Goal: Transaction & Acquisition: Purchase product/service

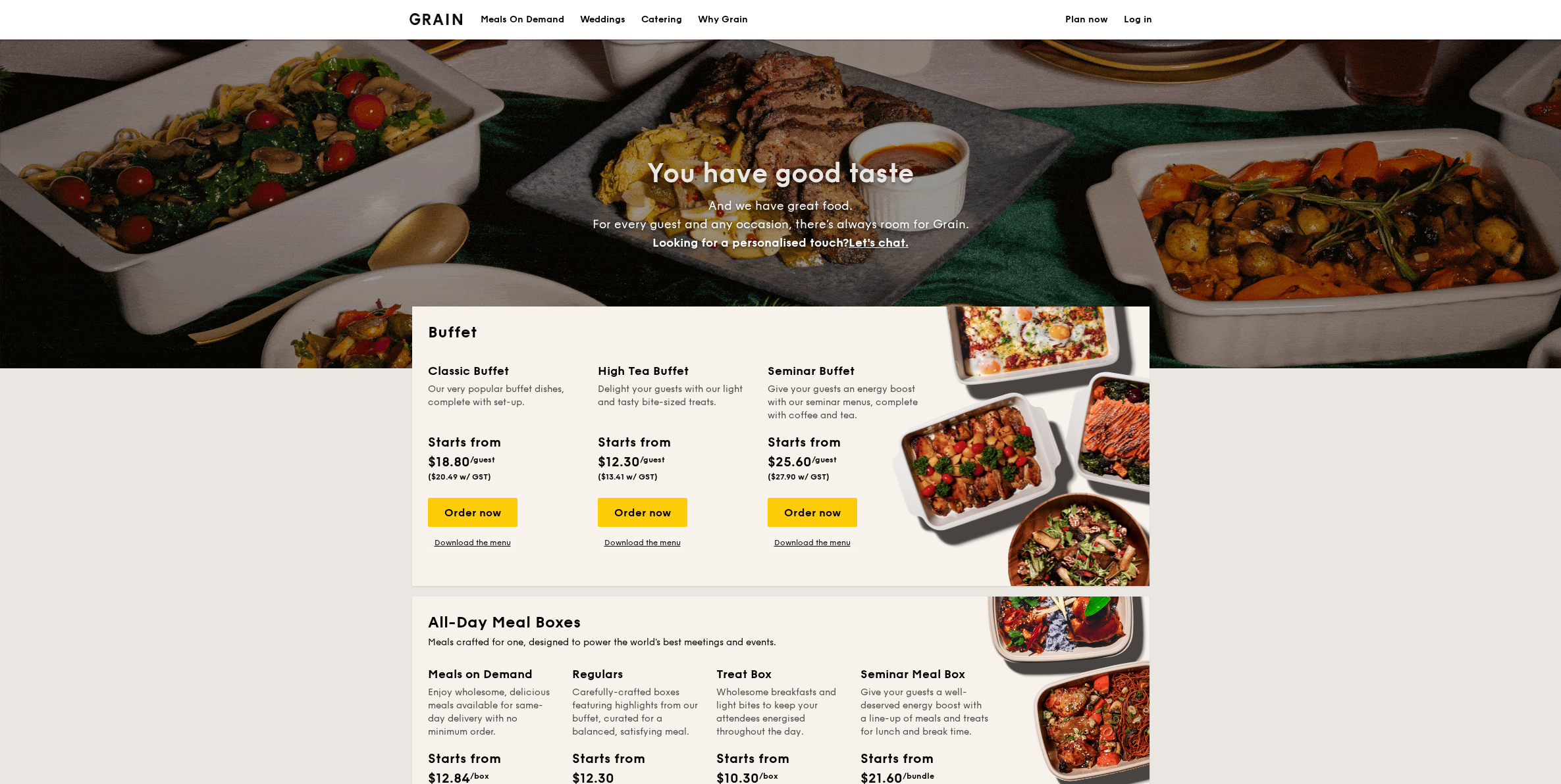
select select
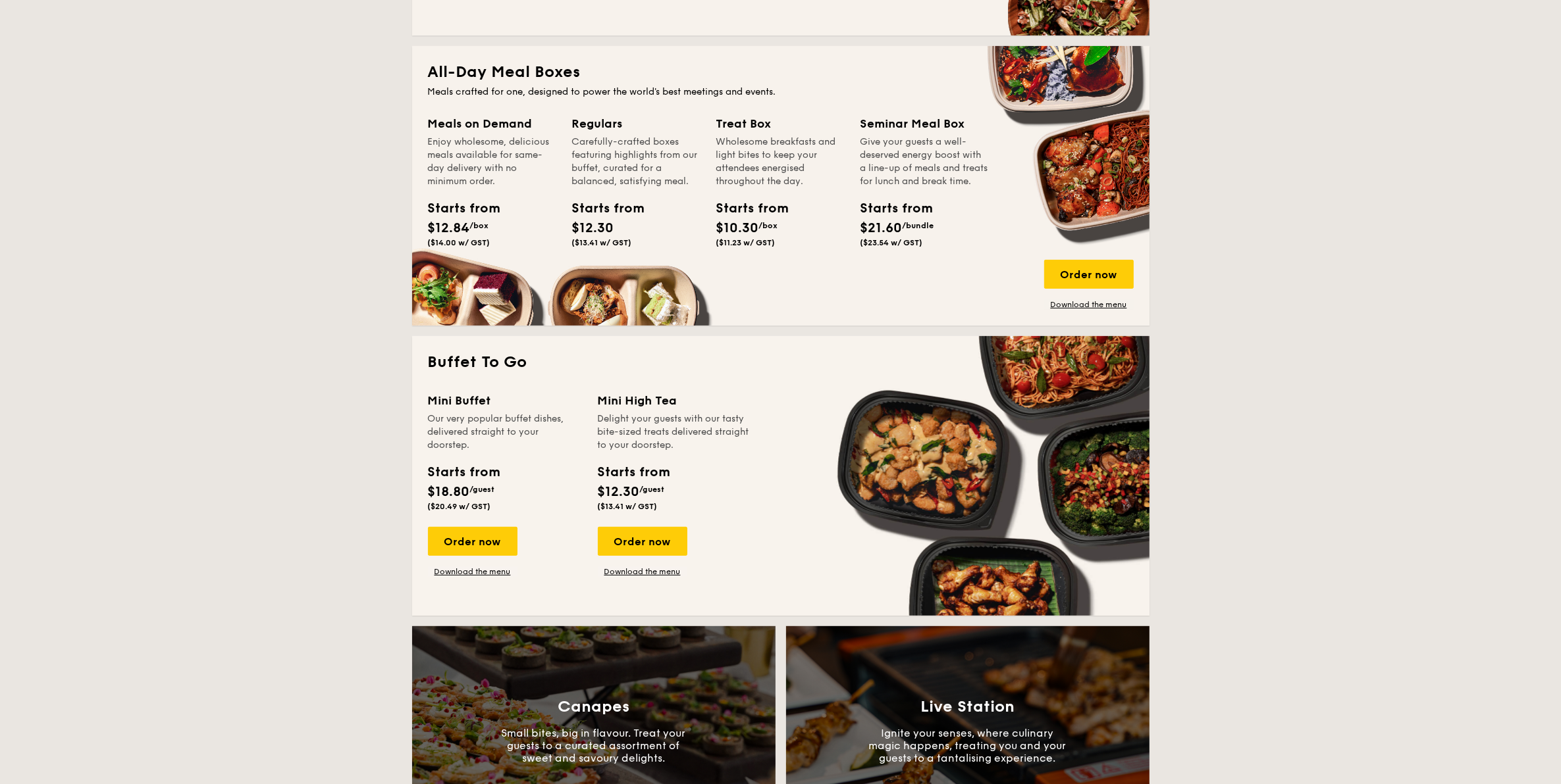
scroll to position [658, 0]
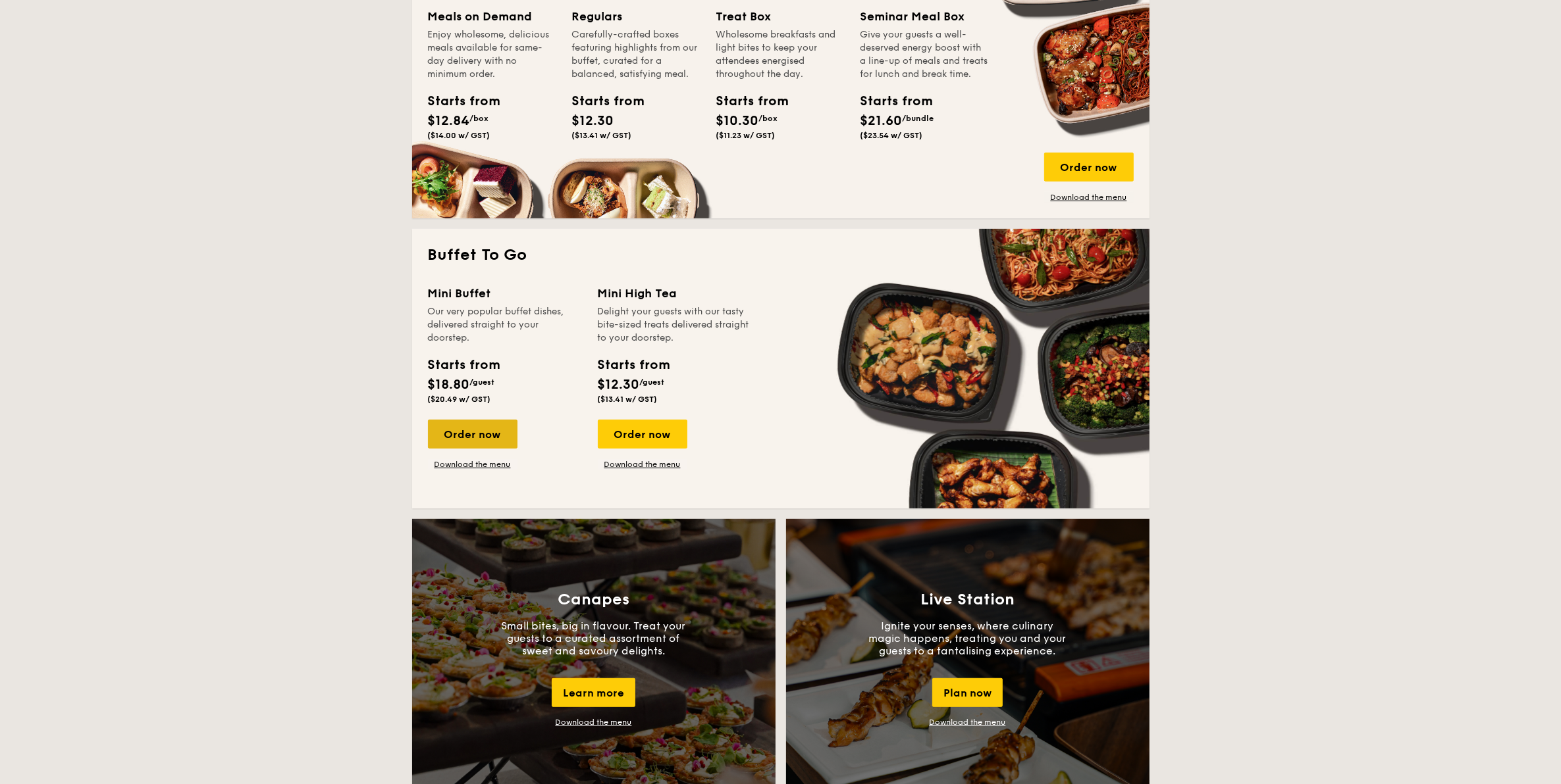
click at [501, 433] on div "Order now" at bounding box center [473, 435] width 90 height 29
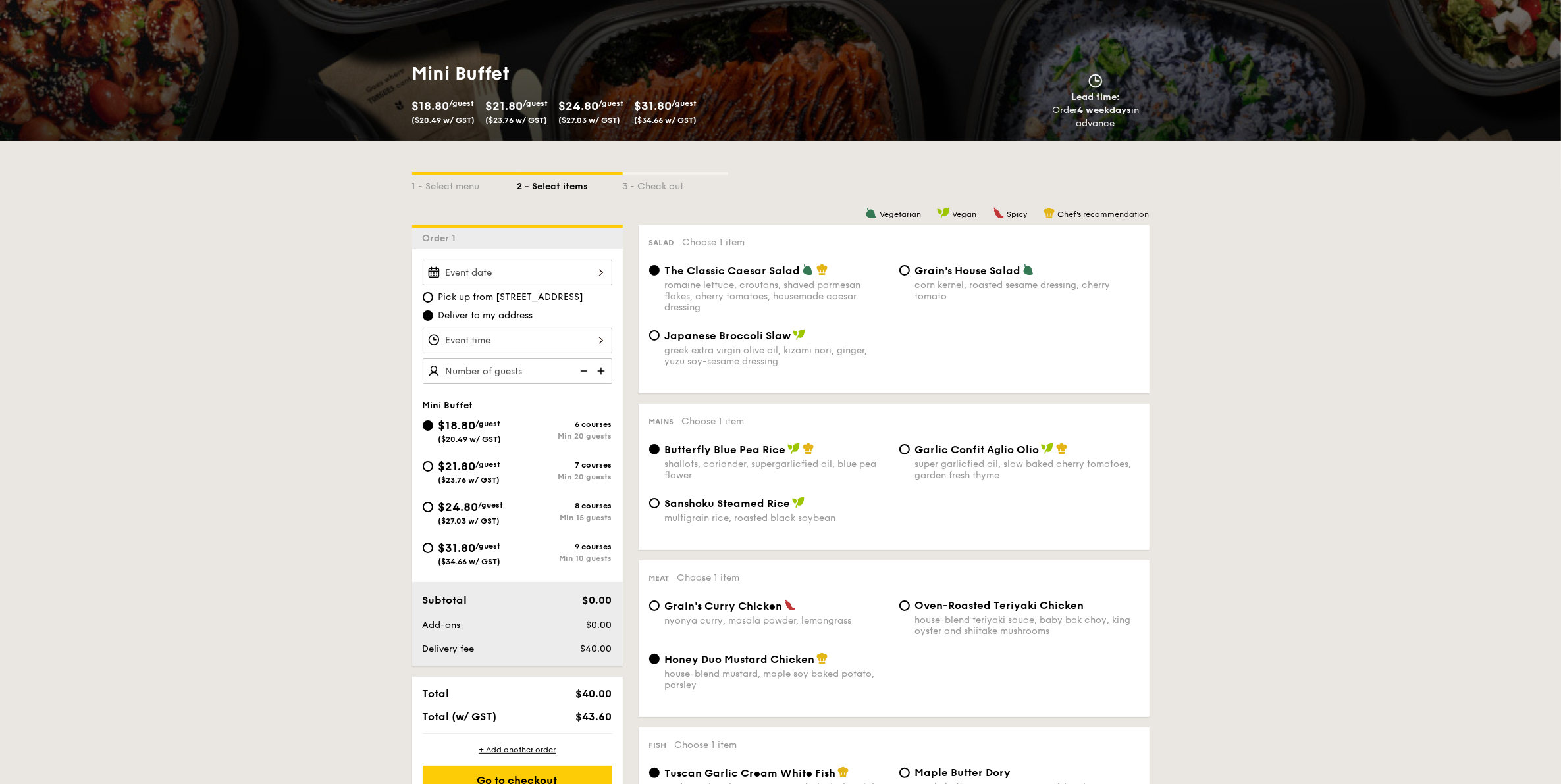
scroll to position [164, 0]
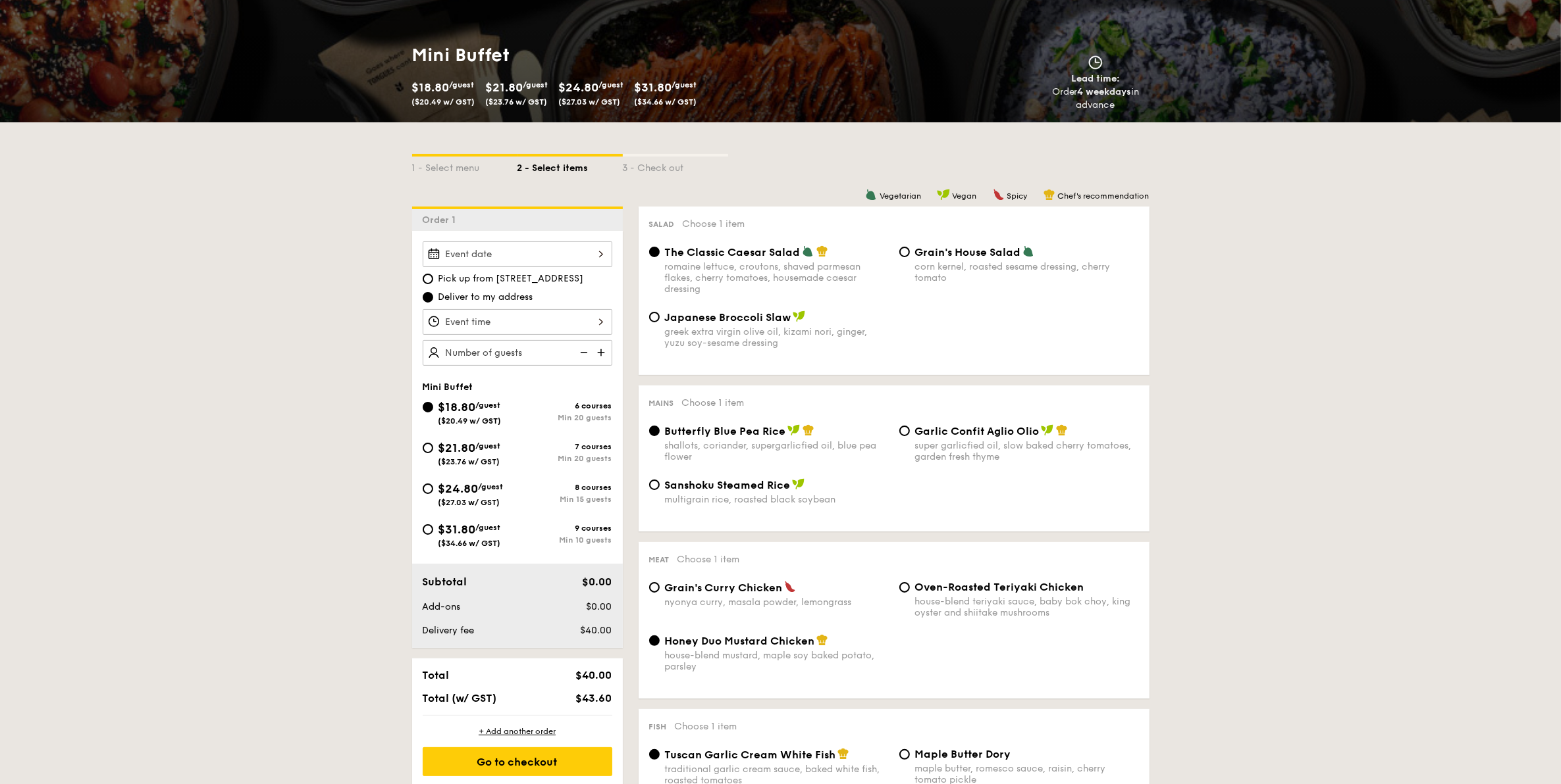
click at [453, 534] on span "$31.80" at bounding box center [457, 529] width 38 height 15
click at [433, 534] on input "$31.80 /guest ($34.66 w/ GST) 9 courses Min 10 guests" at bounding box center [428, 529] width 11 height 11
radio input "true"
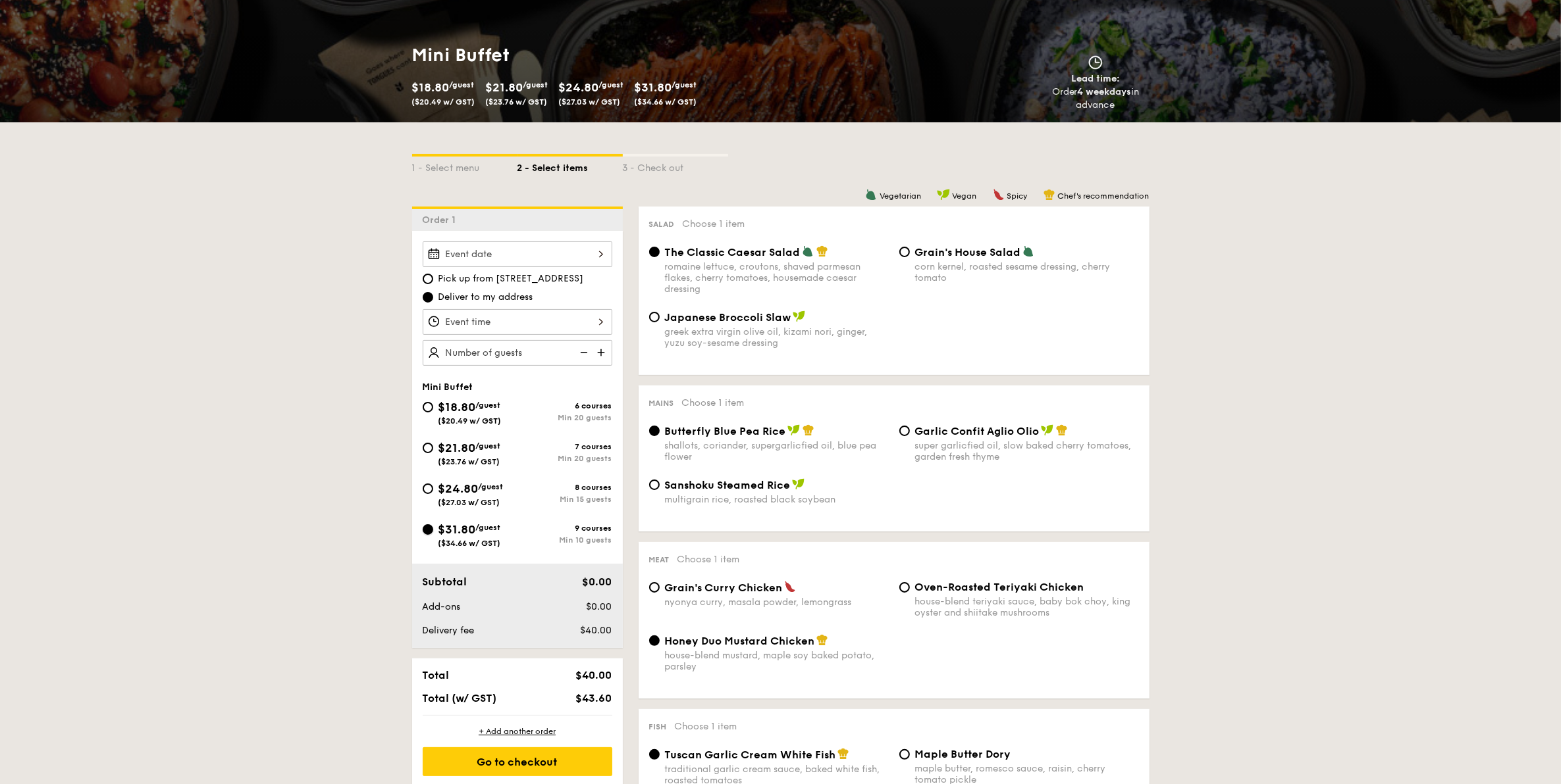
radio input "false"
radio input "true"
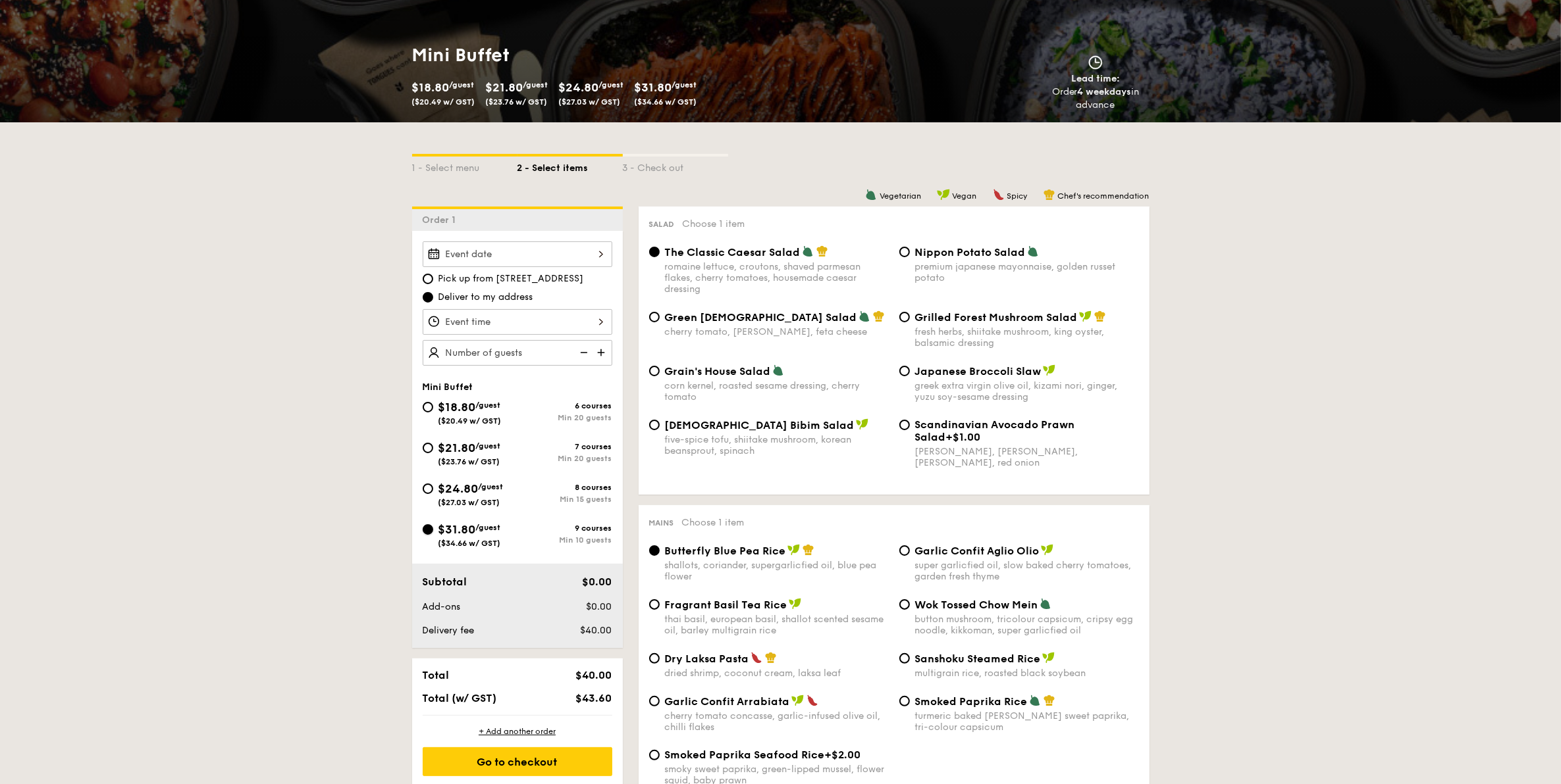
scroll to position [247, 0]
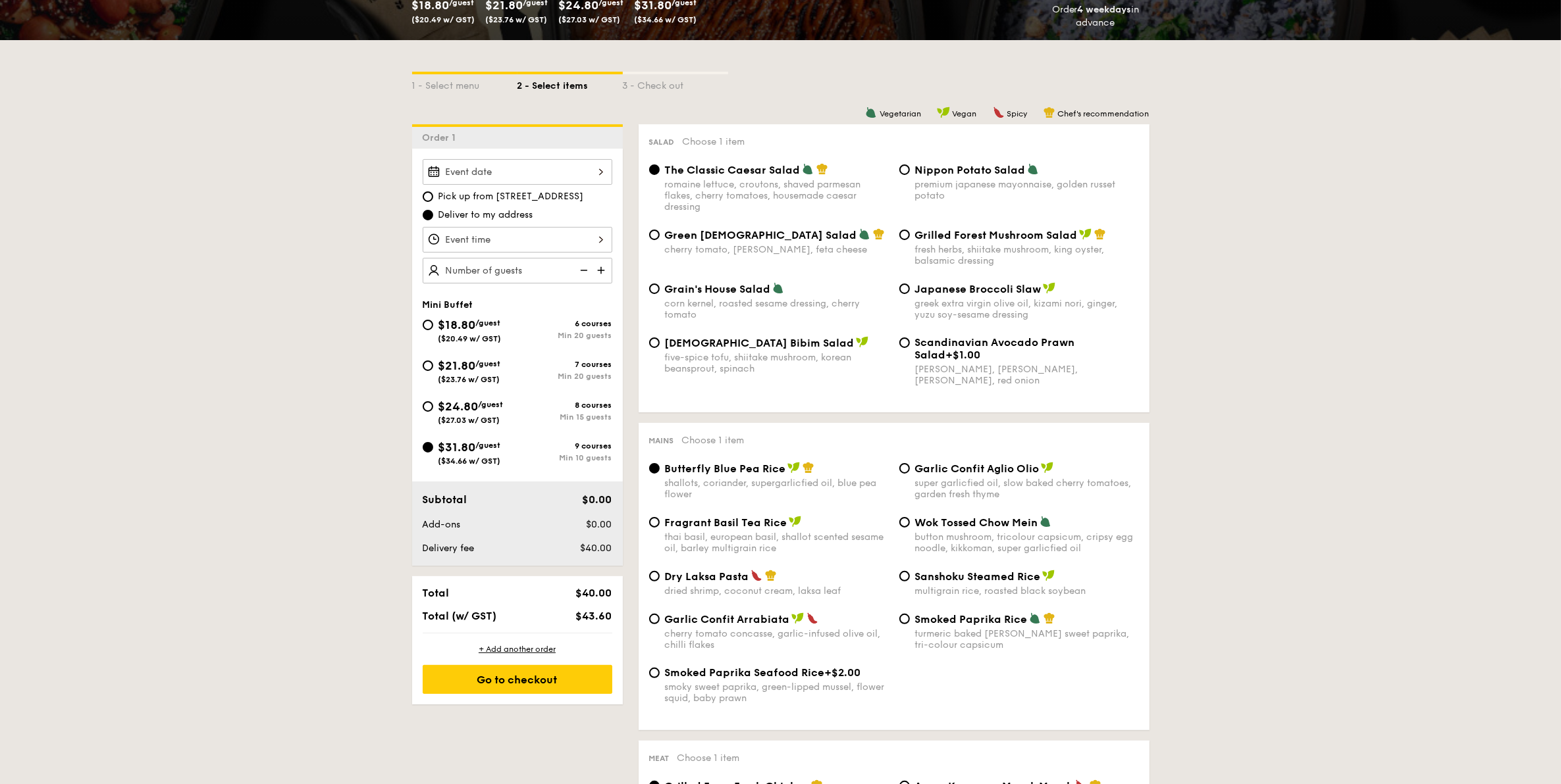
click at [573, 176] on div at bounding box center [517, 171] width 189 height 26
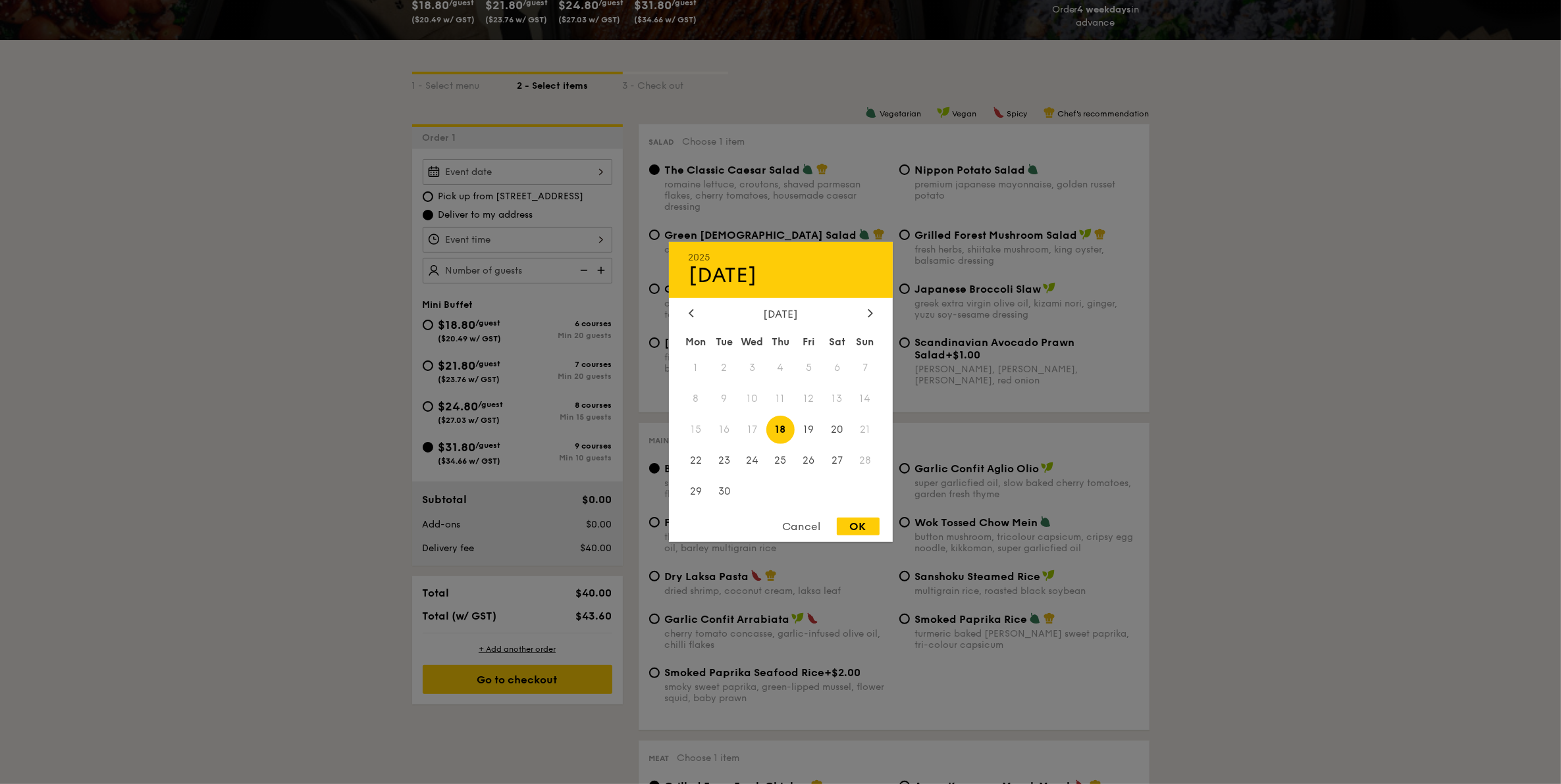
click at [1157, 378] on div at bounding box center [780, 392] width 1561 height 784
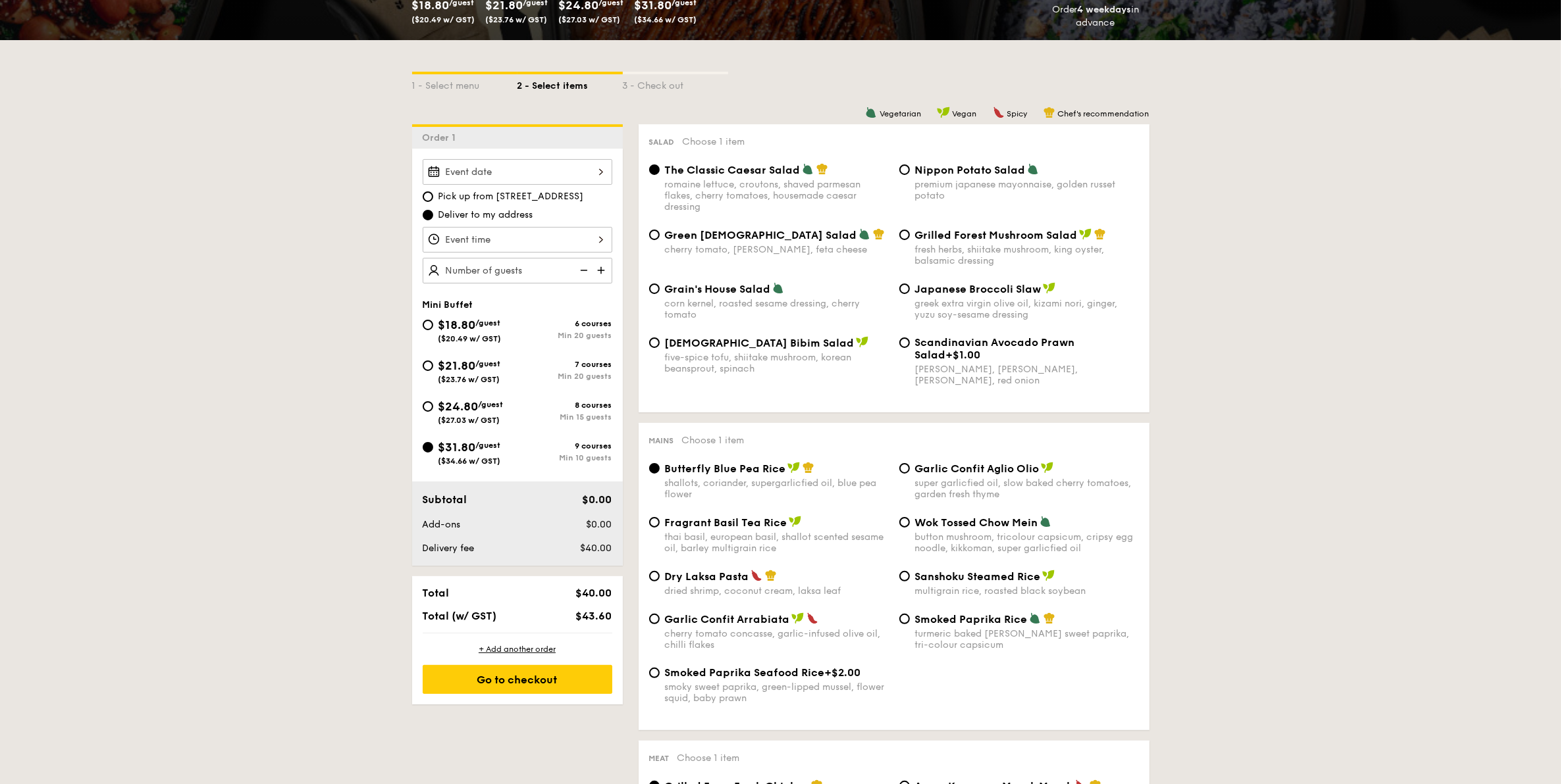
click at [504, 196] on span "Pick up from [STREET_ADDRESS]" at bounding box center [511, 196] width 146 height 13
click at [433, 196] on input "Pick up from [STREET_ADDRESS]" at bounding box center [428, 196] width 11 height 11
radio input "true"
click at [594, 171] on div at bounding box center [517, 171] width 189 height 26
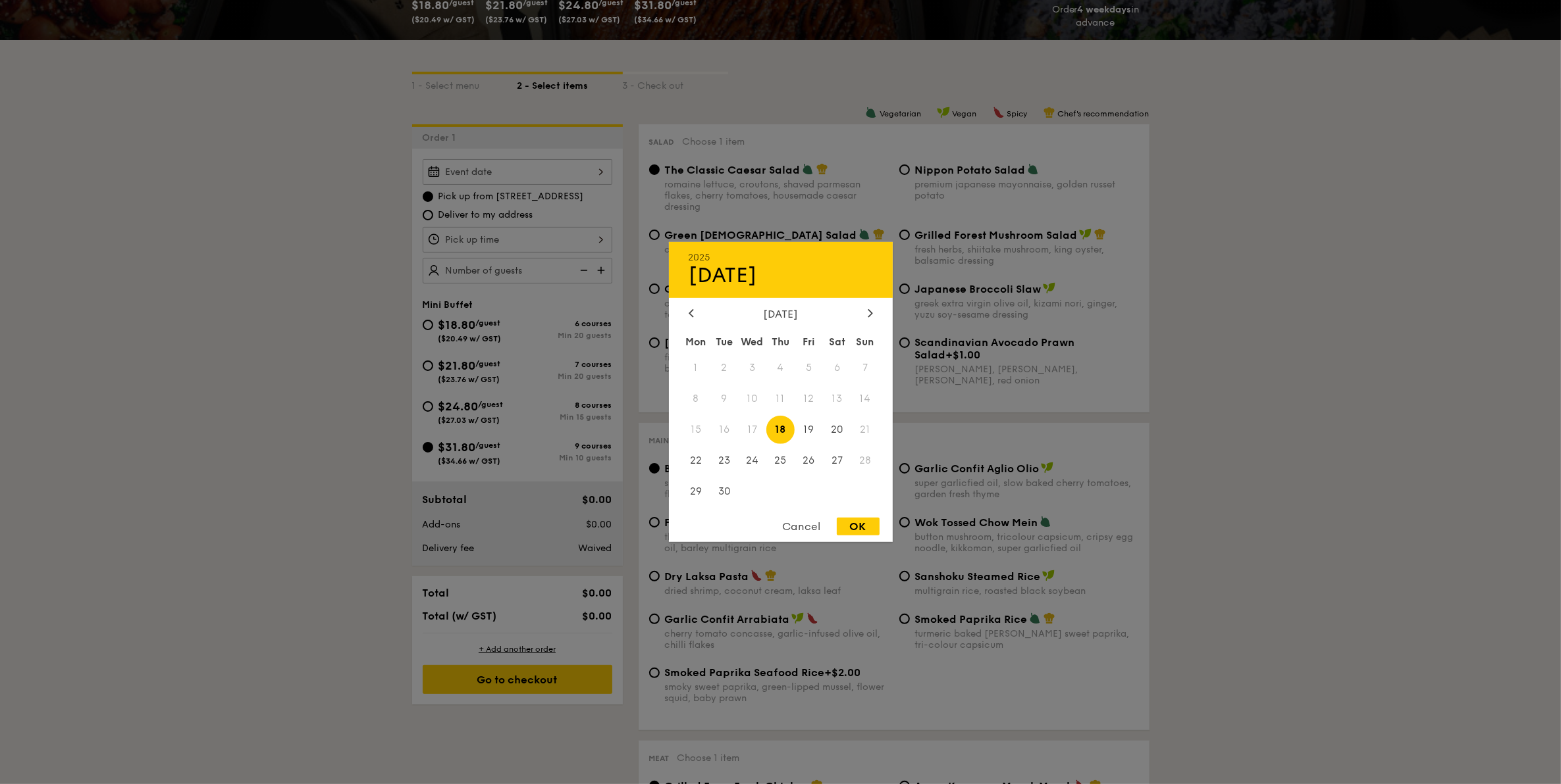
click at [1218, 154] on div at bounding box center [780, 392] width 1561 height 784
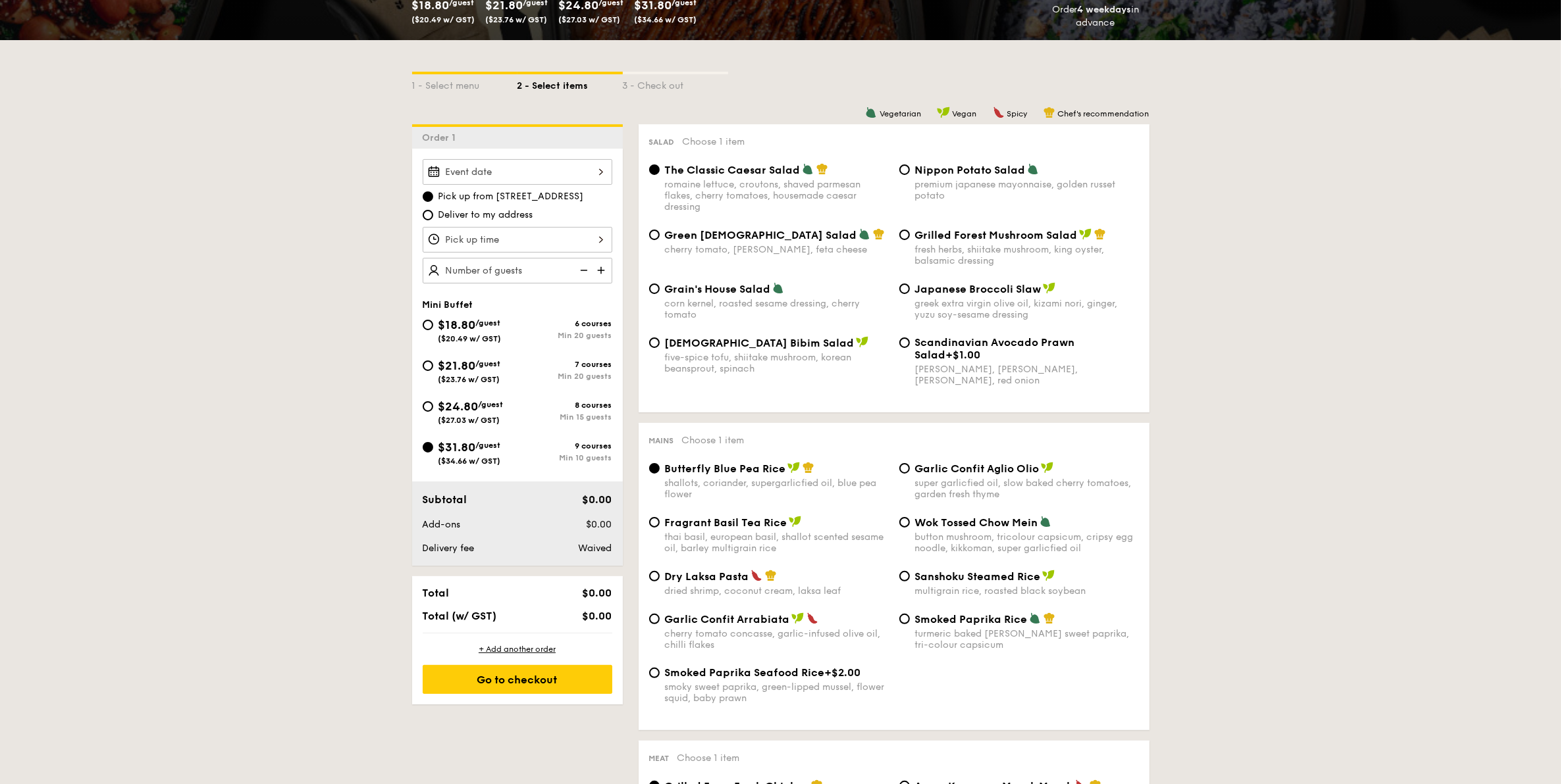
scroll to position [164, 0]
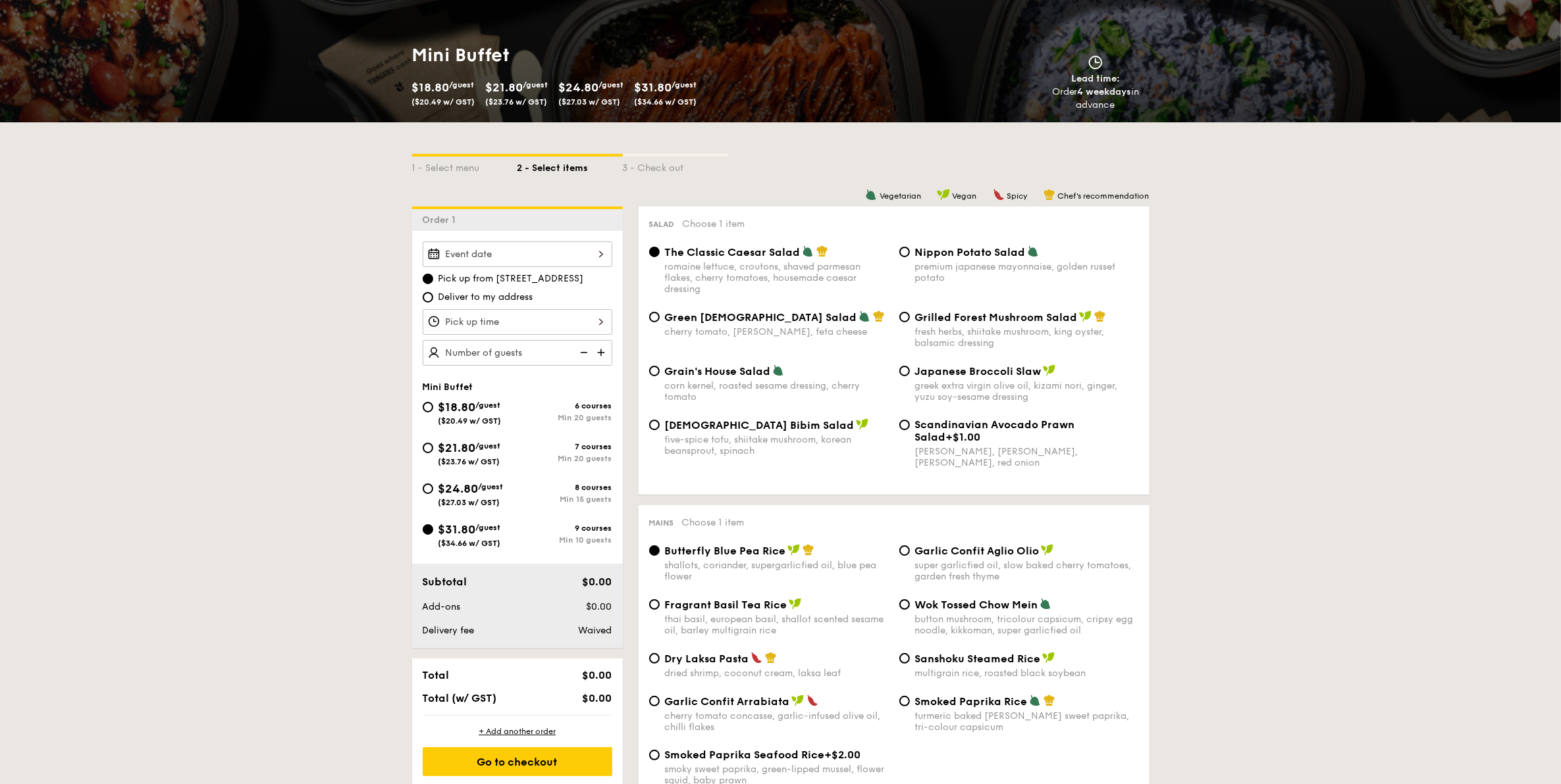
select select
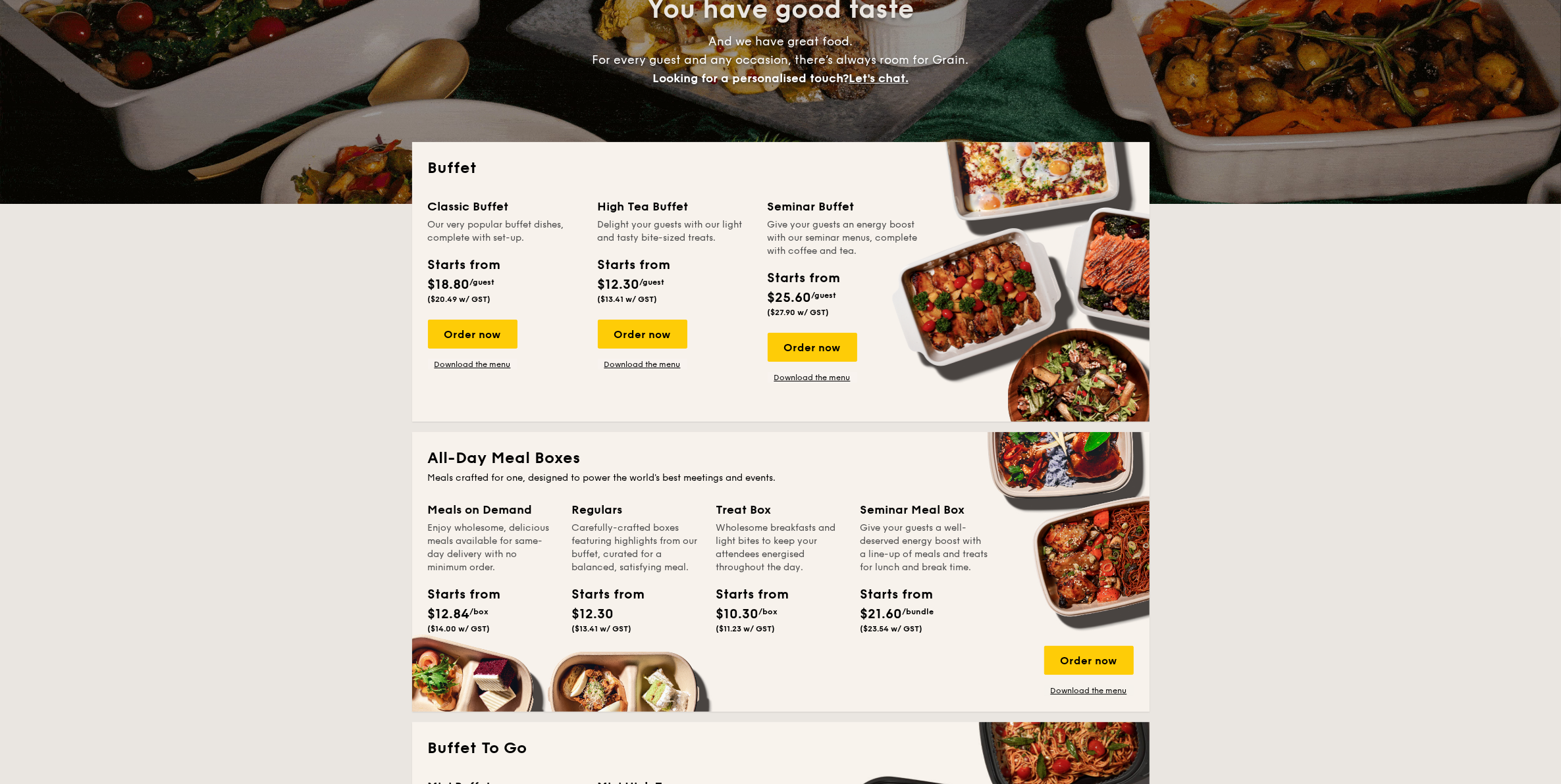
scroll to position [1805, 0]
